Goal: Transaction & Acquisition: Obtain resource

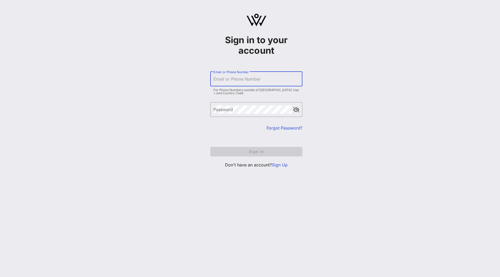
type input "[PERSON_NAME][EMAIL_ADDRESS][DOMAIN_NAME]"
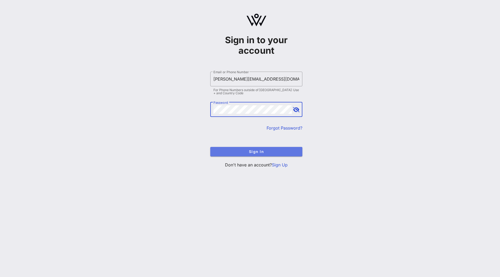
click at [231, 148] on button "Sign In" at bounding box center [256, 151] width 92 height 9
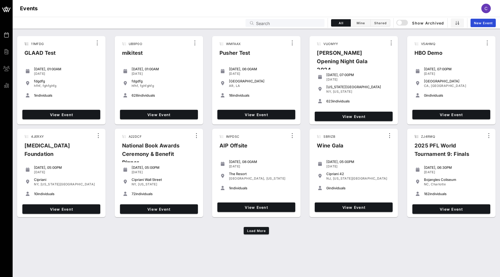
click at [298, 21] on input "Search" at bounding box center [288, 22] width 65 height 7
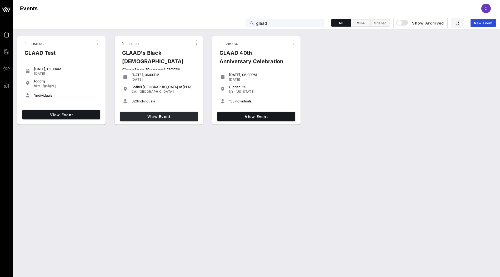
type input "glaad"
click at [180, 117] on span "View Event" at bounding box center [159, 116] width 74 height 4
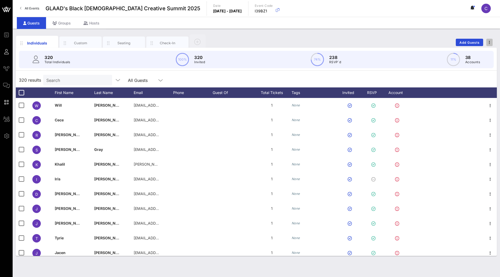
click at [490, 43] on icon "button" at bounding box center [489, 43] width 1 height 4
click at [481, 50] on div "Export To CSV" at bounding box center [479, 51] width 25 height 4
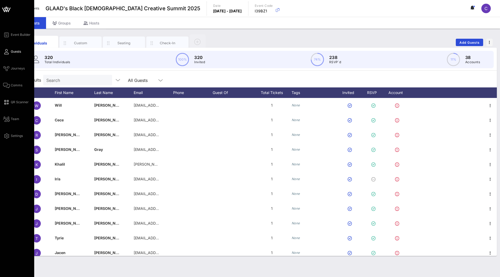
click at [6, 8] on icon at bounding box center [6, 9] width 13 height 13
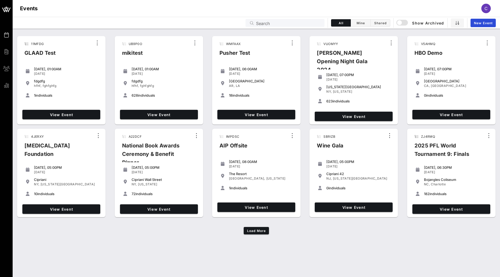
click at [283, 25] on input "Search" at bounding box center [288, 22] width 65 height 7
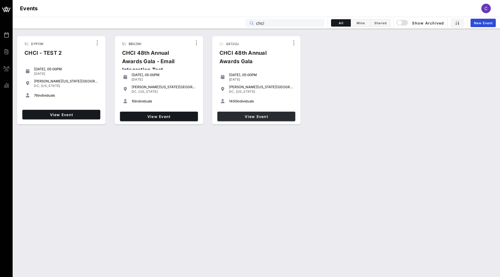
type input "chci"
click at [242, 117] on span "View Event" at bounding box center [257, 116] width 74 height 4
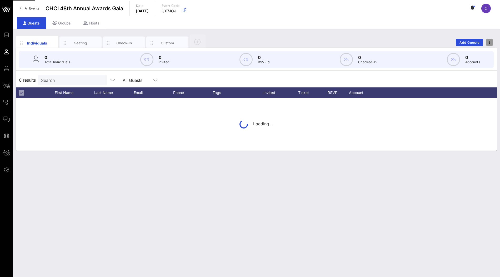
click at [490, 42] on icon "button" at bounding box center [489, 43] width 1 height 4
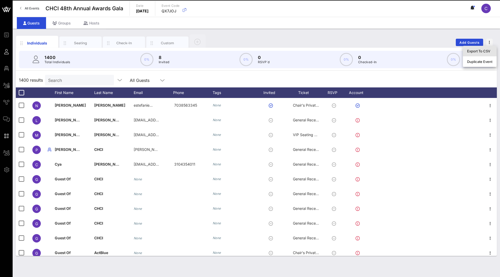
click at [482, 50] on div "Export To CSV" at bounding box center [479, 51] width 25 height 4
